Goal: Obtain resource: Download file/media

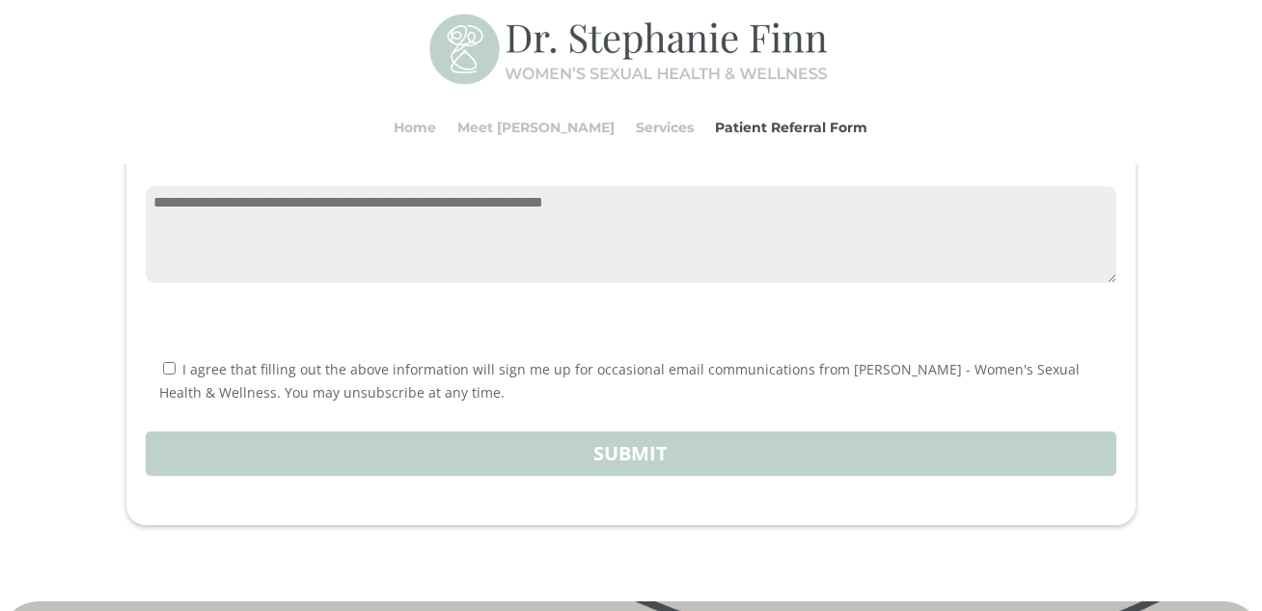
scroll to position [2257, 0]
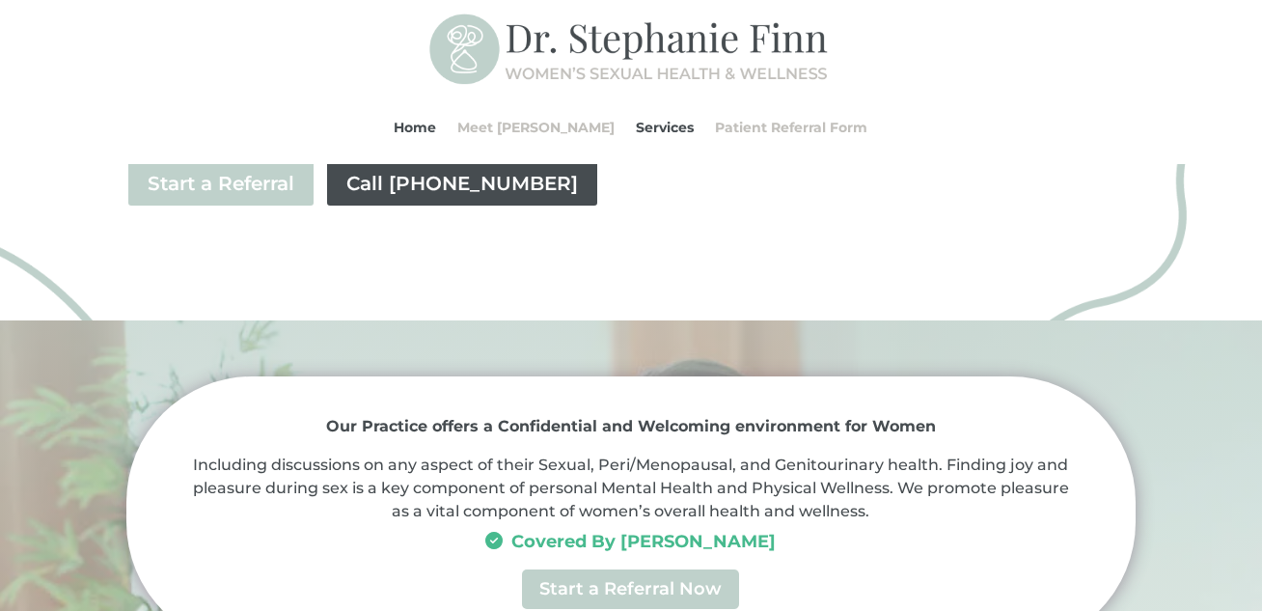
scroll to position [482, 0]
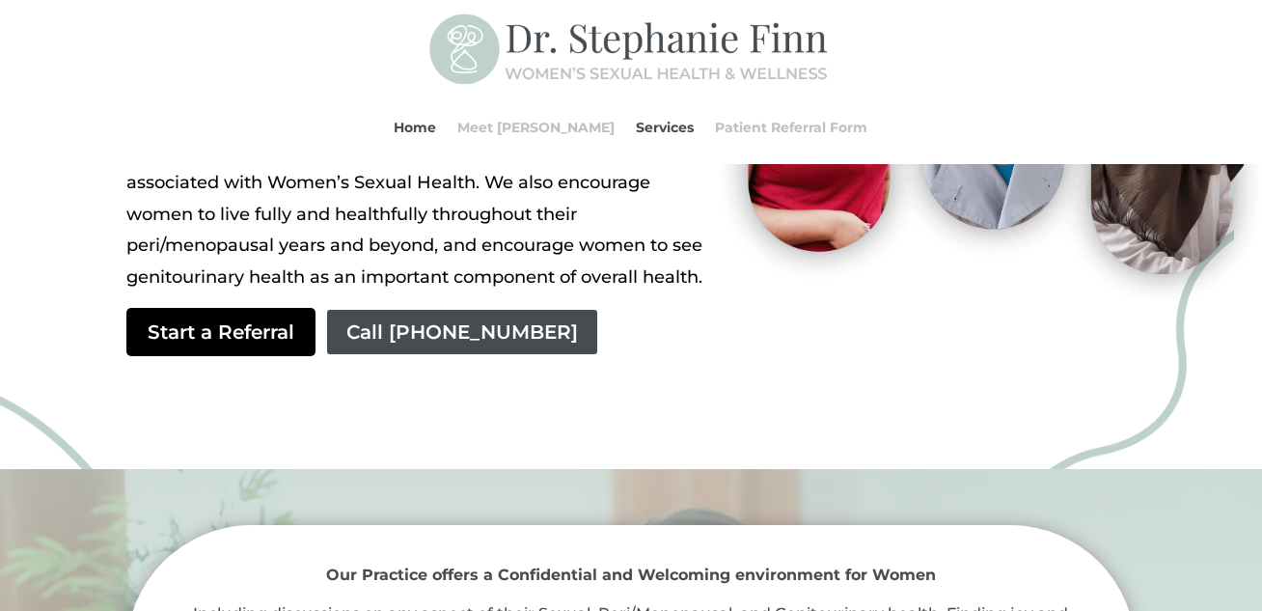
click at [253, 340] on link "Start a Referral" at bounding box center [220, 332] width 189 height 48
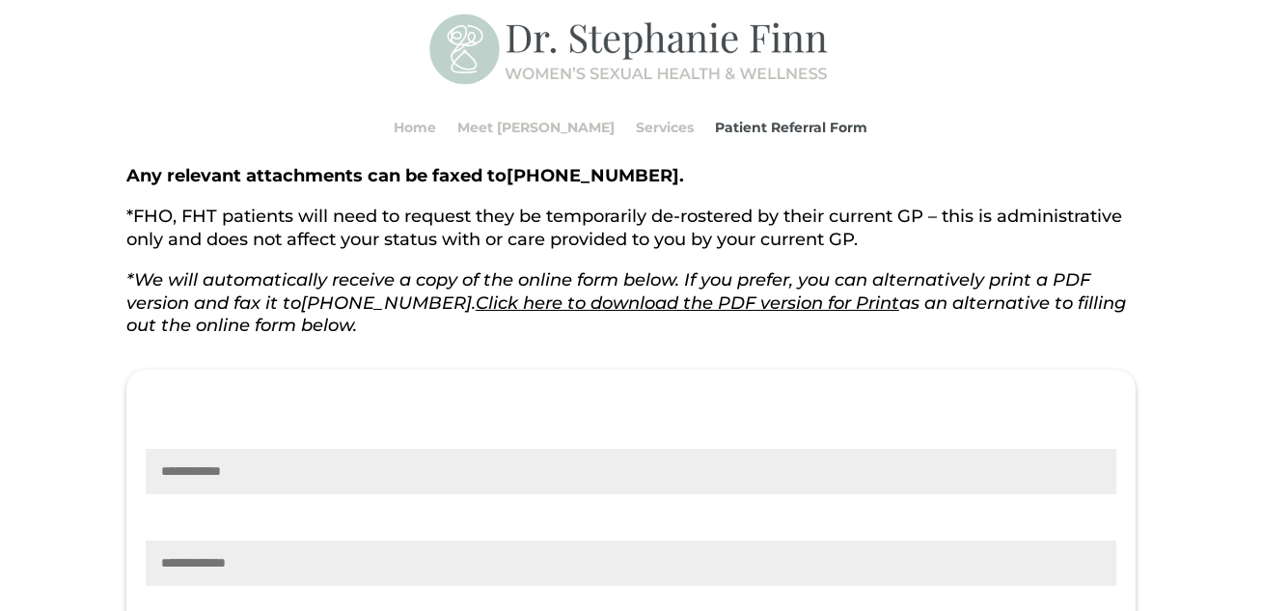
scroll to position [386, 0]
click at [531, 306] on link "Click here to download the PDF version for Print" at bounding box center [688, 303] width 424 height 21
